Goal: Task Accomplishment & Management: Use online tool/utility

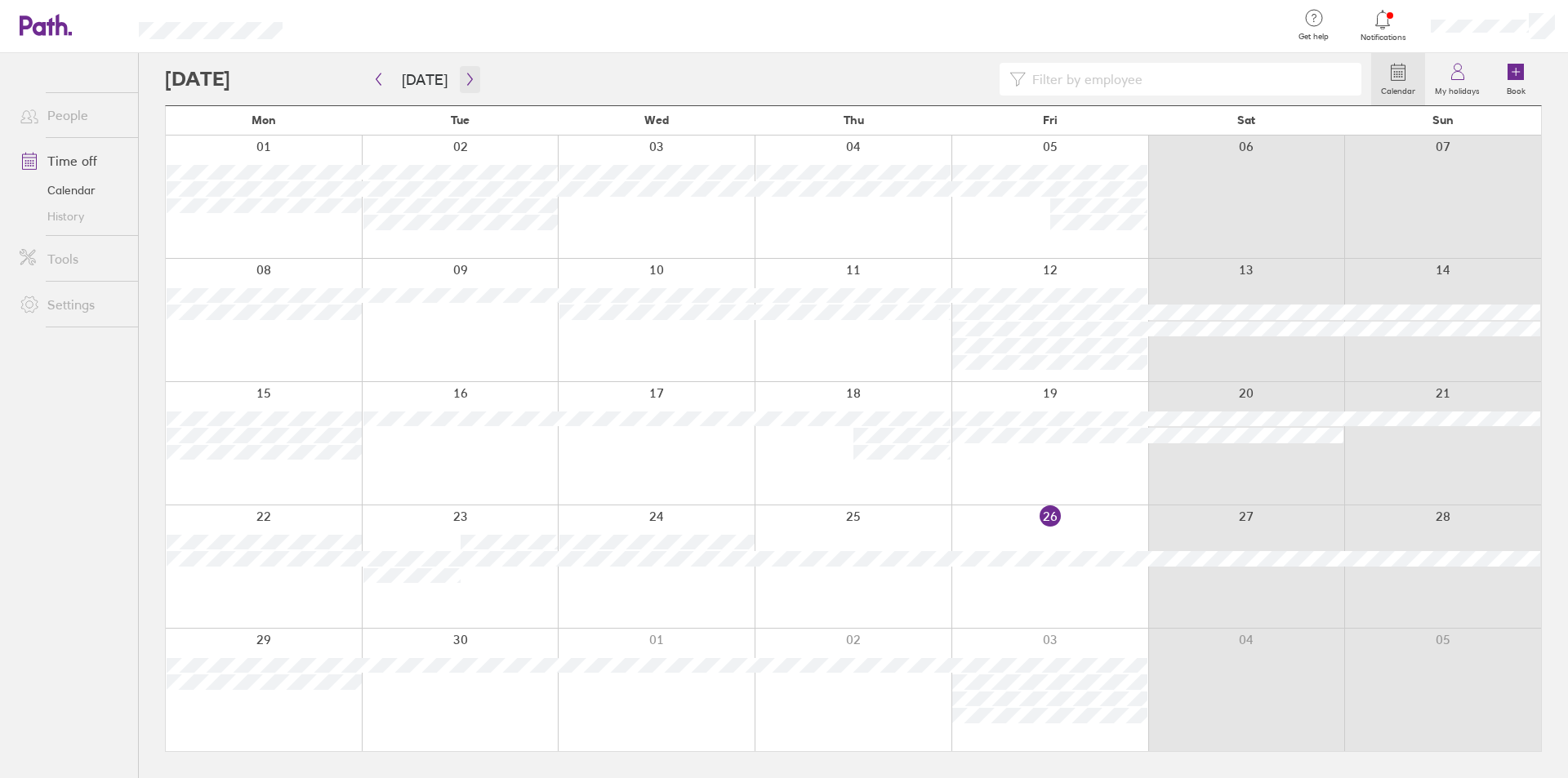
click at [467, 80] on icon "button" at bounding box center [469, 79] width 12 height 13
